Goal: Transaction & Acquisition: Purchase product/service

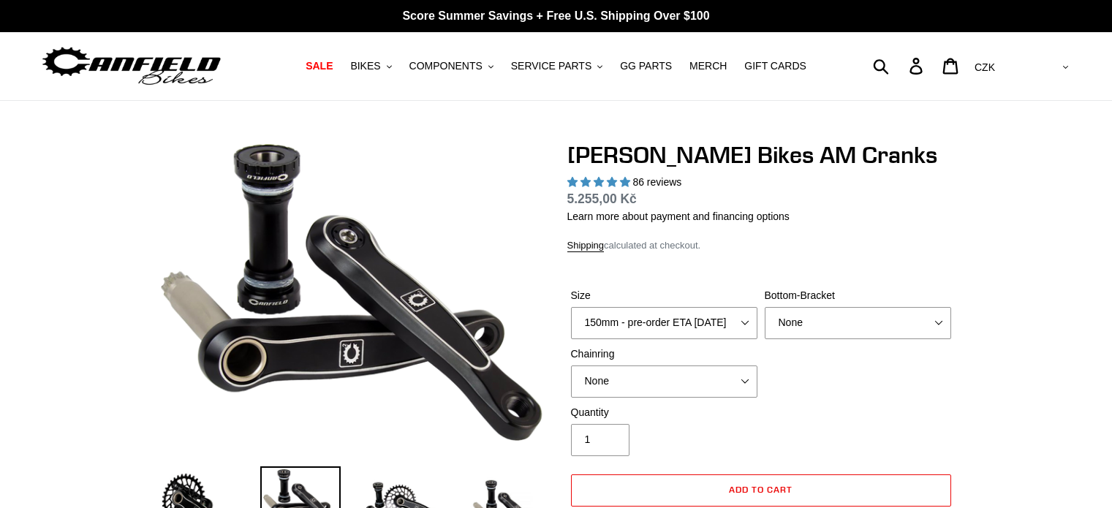
select select "highest-rating"
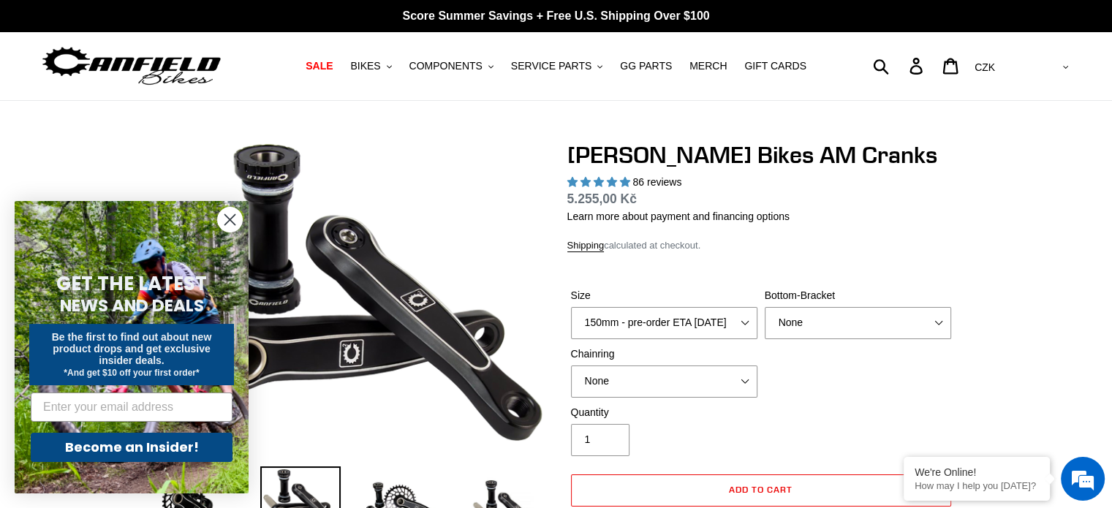
click at [227, 216] on icon "Close dialog" at bounding box center [230, 220] width 10 height 10
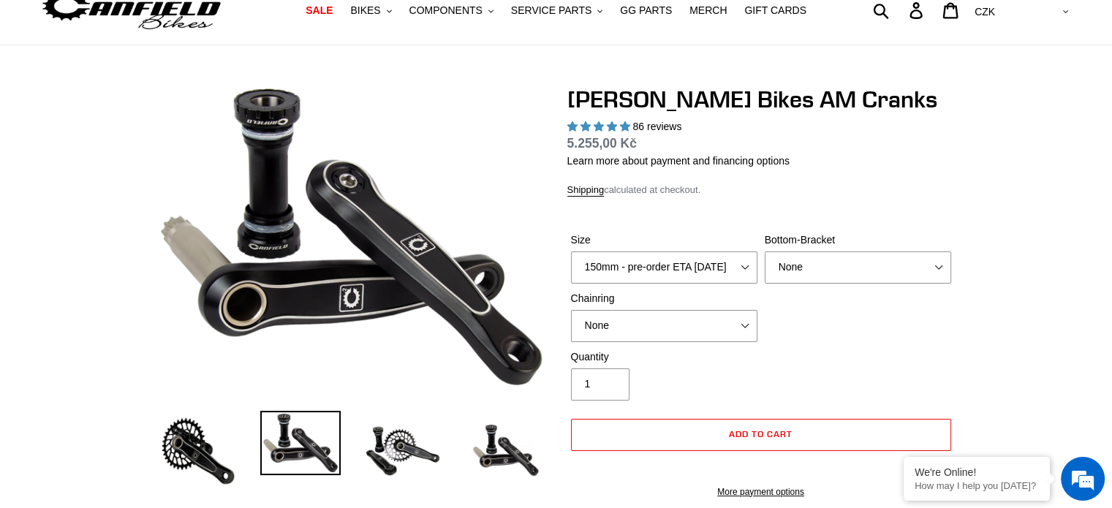
scroll to position [80, 0]
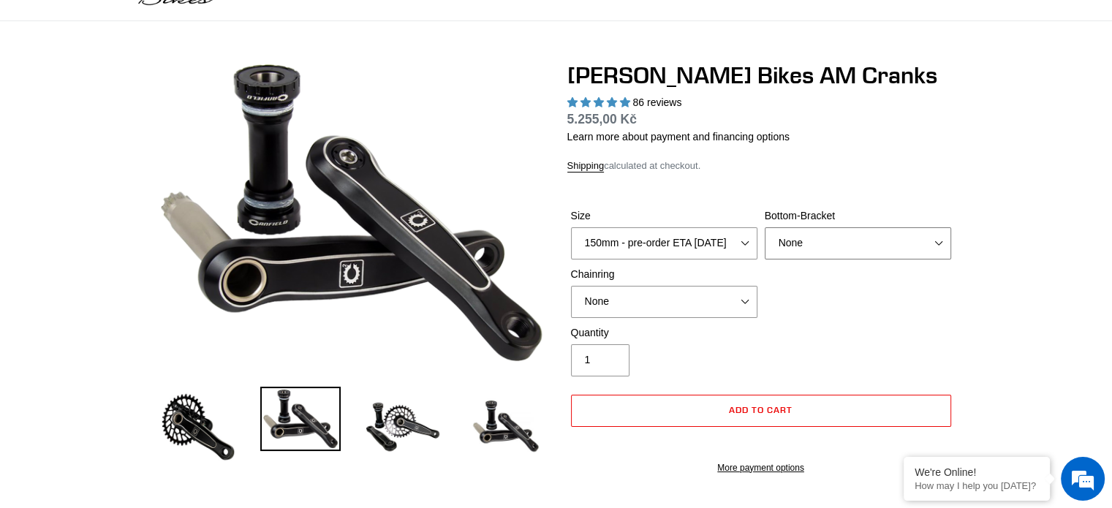
click at [946, 249] on select "None BSA Threaded 68/73mm Press Fit PF92" at bounding box center [858, 243] width 187 height 32
select select "Press Fit PF92"
click at [765, 227] on select "None BSA Threaded 68/73mm Press Fit PF92" at bounding box center [858, 243] width 187 height 32
click at [691, 245] on select "150mm - pre-order ETA [DATE] 155mm - pre-order ETA [DATE] 160mm - pre-order ETA…" at bounding box center [664, 243] width 187 height 32
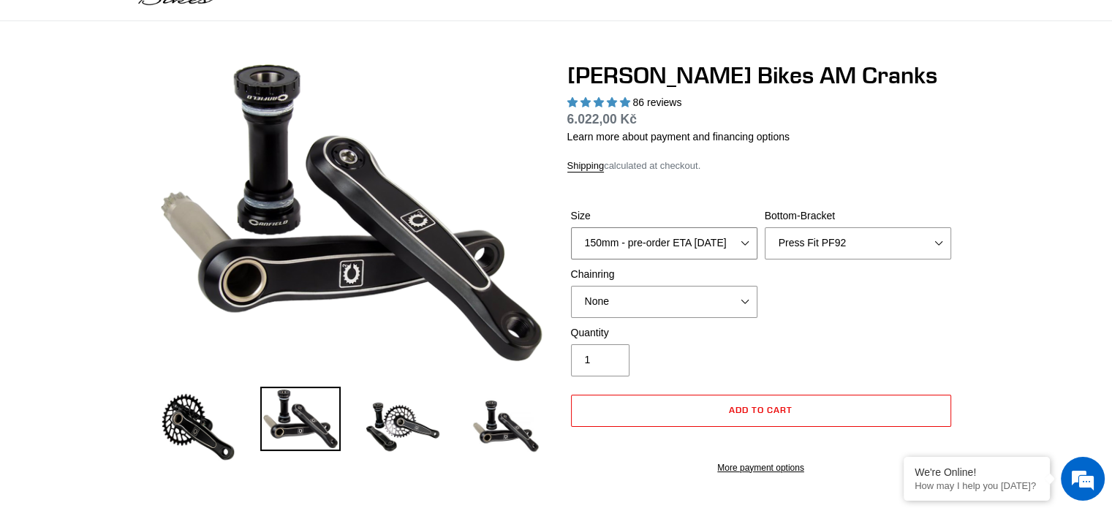
select select "165mm - pre-order ETA [DATE]"
click at [571, 227] on select "150mm - pre-order ETA [DATE] 155mm - pre-order ETA [DATE] 160mm - pre-order ETA…" at bounding box center [664, 243] width 187 height 32
click at [726, 303] on select "None 30t Round (Boost 148) 30t Oval (Boost 148) 32t Round (Boost 148) 32t Oval …" at bounding box center [664, 302] width 187 height 32
select select "32t Round (Boost 148)"
click at [571, 286] on select "None 30t Round (Boost 148) 30t Oval (Boost 148) 32t Round (Boost 148) 32t Oval …" at bounding box center [664, 302] width 187 height 32
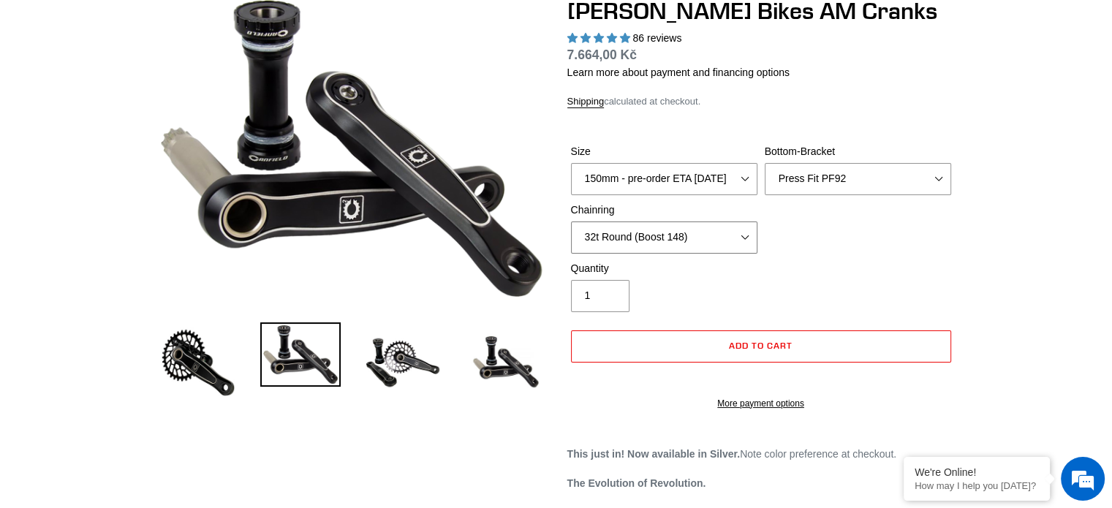
scroll to position [120, 0]
